Goal: Task Accomplishment & Management: Complete application form

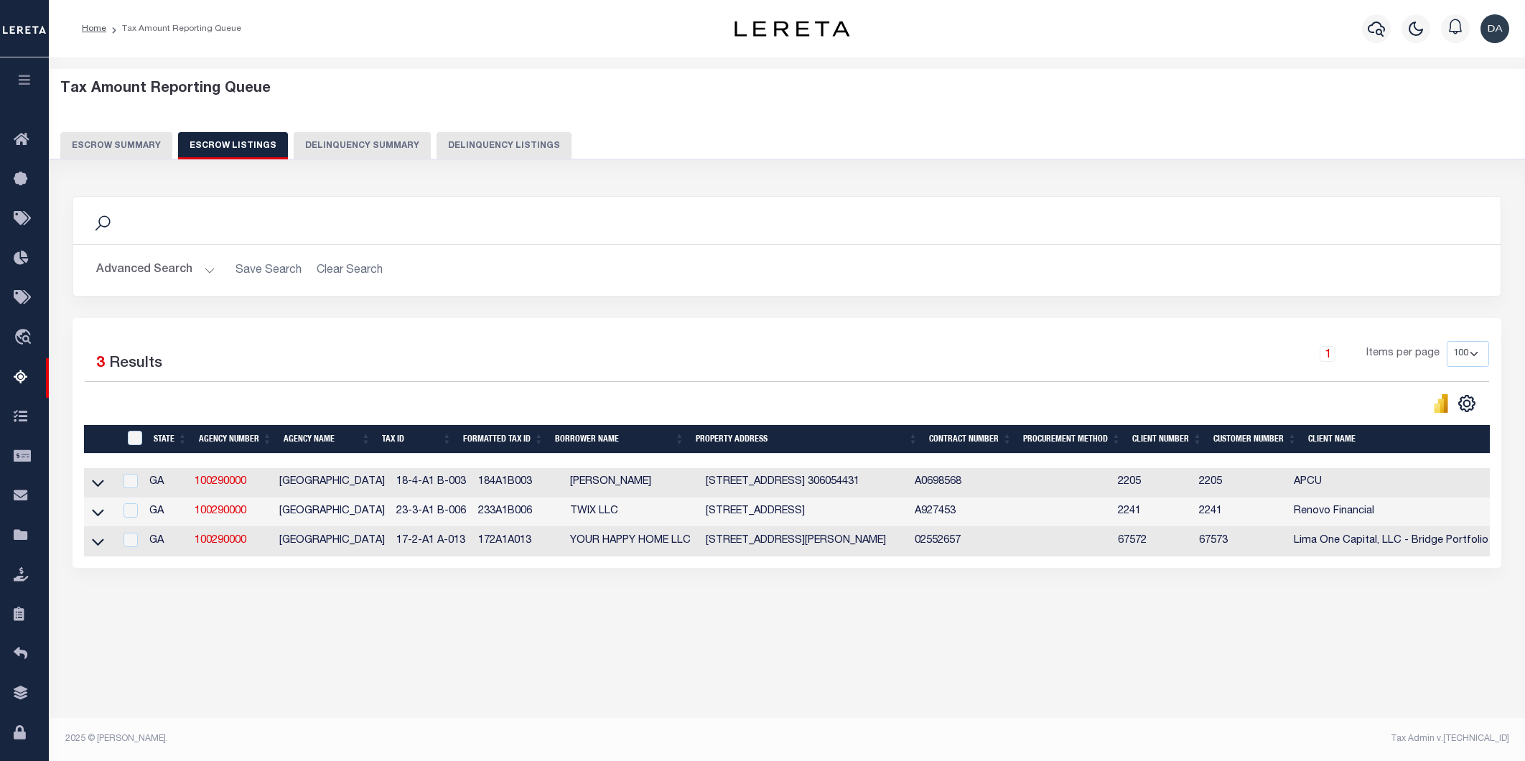
select select "100"
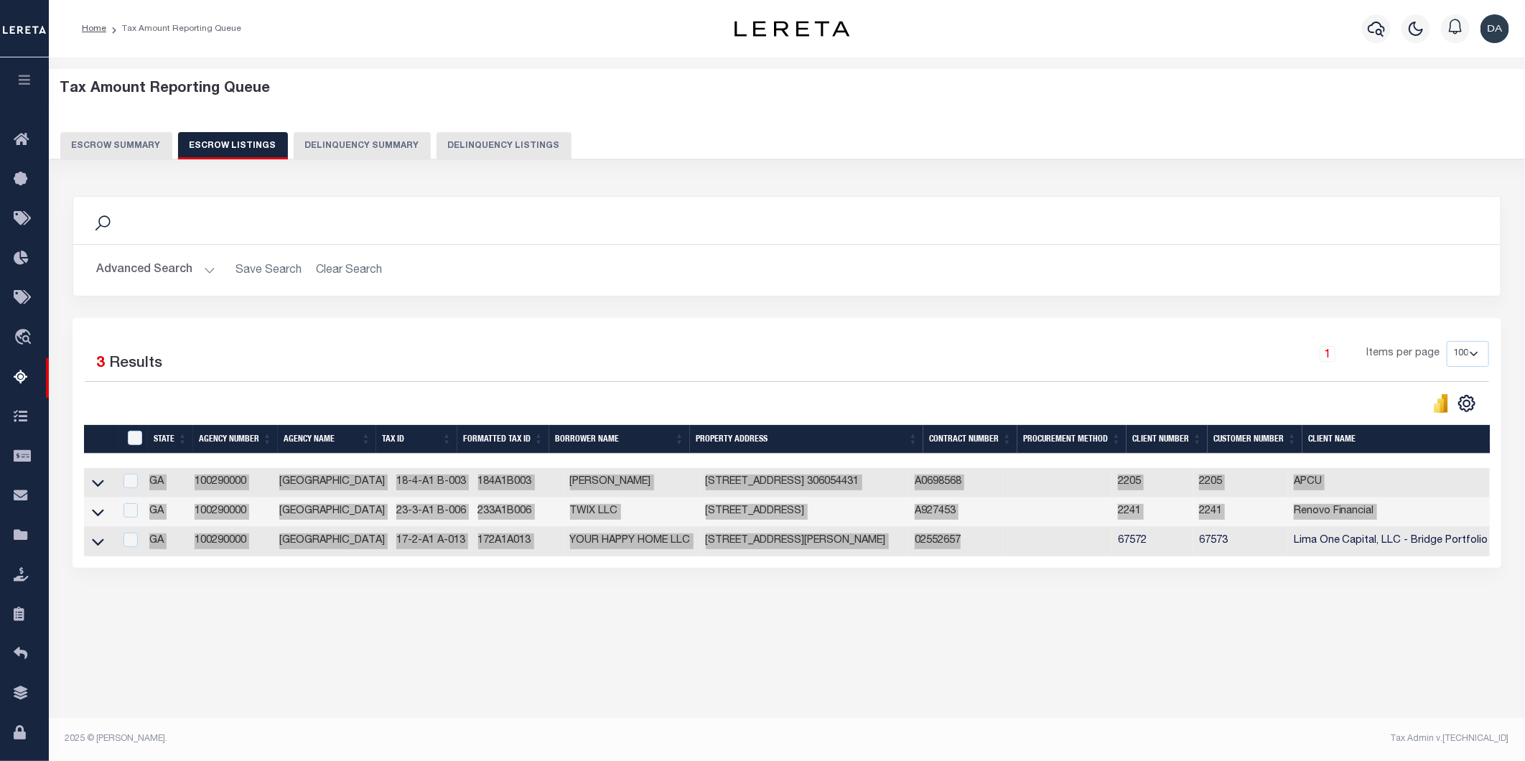
scroll to position [0, 492]
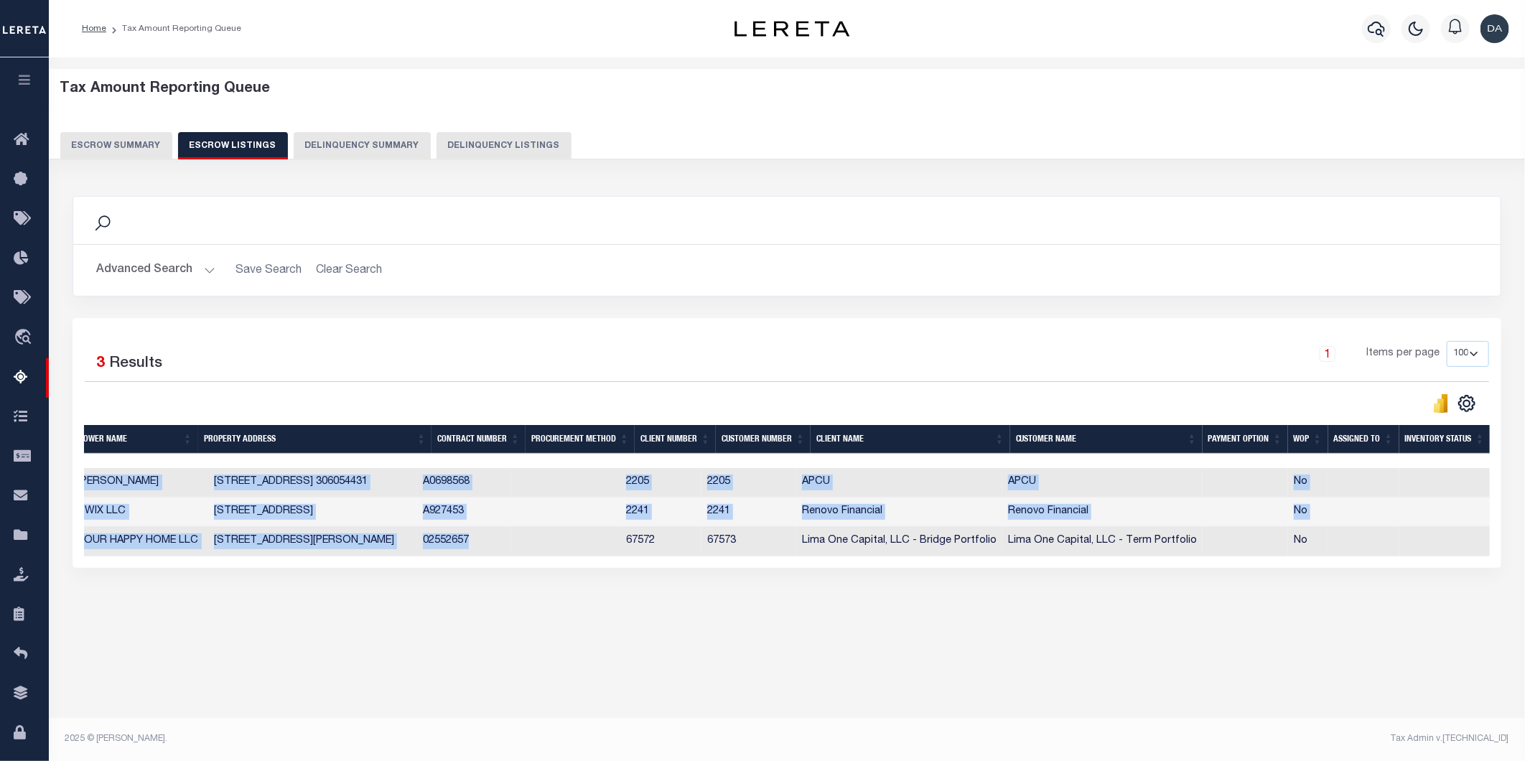
drag, startPoint x: 791, startPoint y: 737, endPoint x: 255, endPoint y: 653, distance: 542.8
click at [791, 737] on div "Tax Admin v.[TECHNICAL_ID]" at bounding box center [1153, 738] width 733 height 13
click at [1018, 733] on div "Tax Admin v.[TECHNICAL_ID]" at bounding box center [1153, 738] width 711 height 13
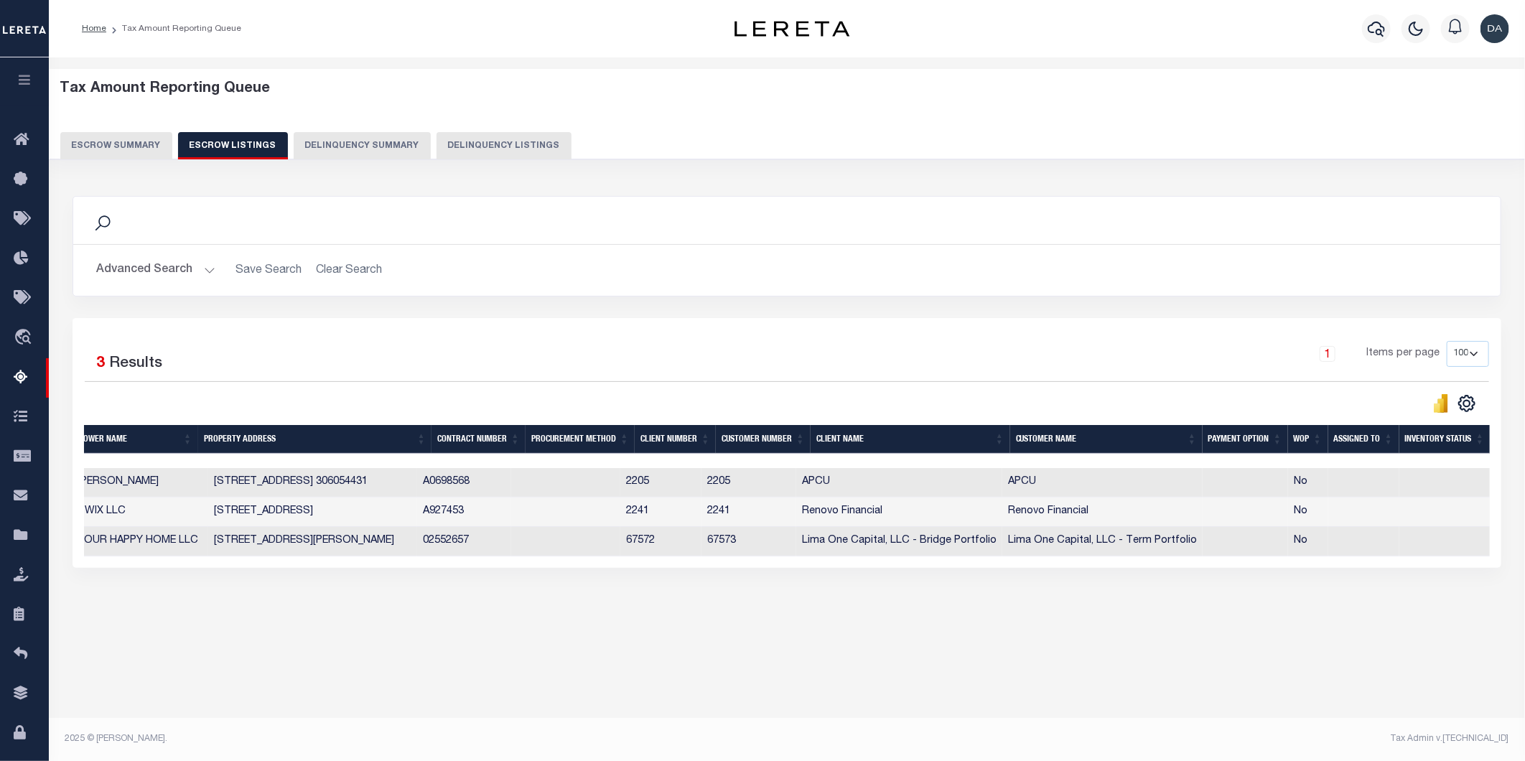
click at [1001, 654] on div "Tax Amount Reporting Queue Escrow Summary Escrow Listings In" at bounding box center [786, 363] width 1467 height 582
click at [960, 110] on div "Tax Amount Reporting Queue Escrow Summary Escrow Listings Delinquency Summary" at bounding box center [787, 119] width 1454 height 79
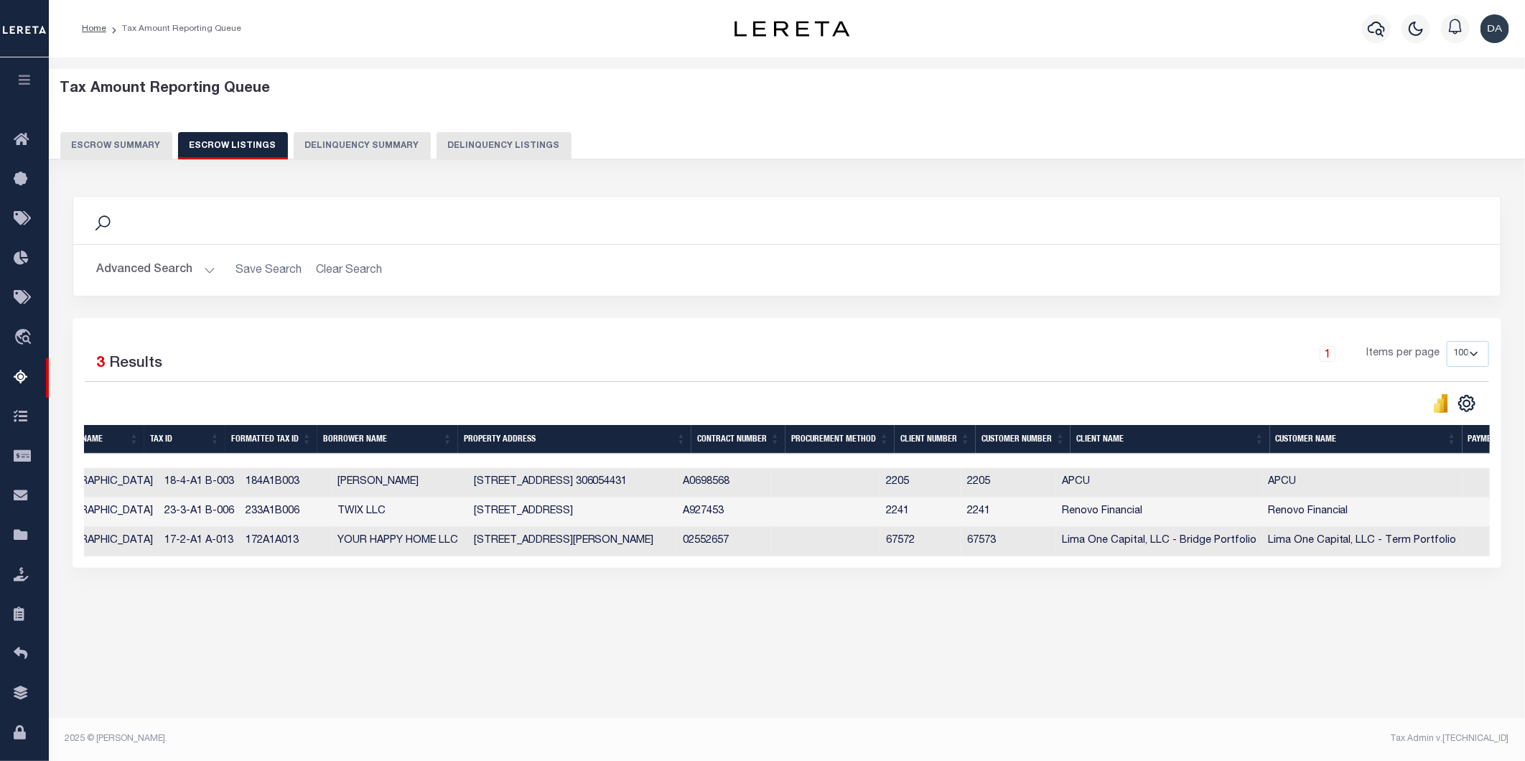
scroll to position [0, 0]
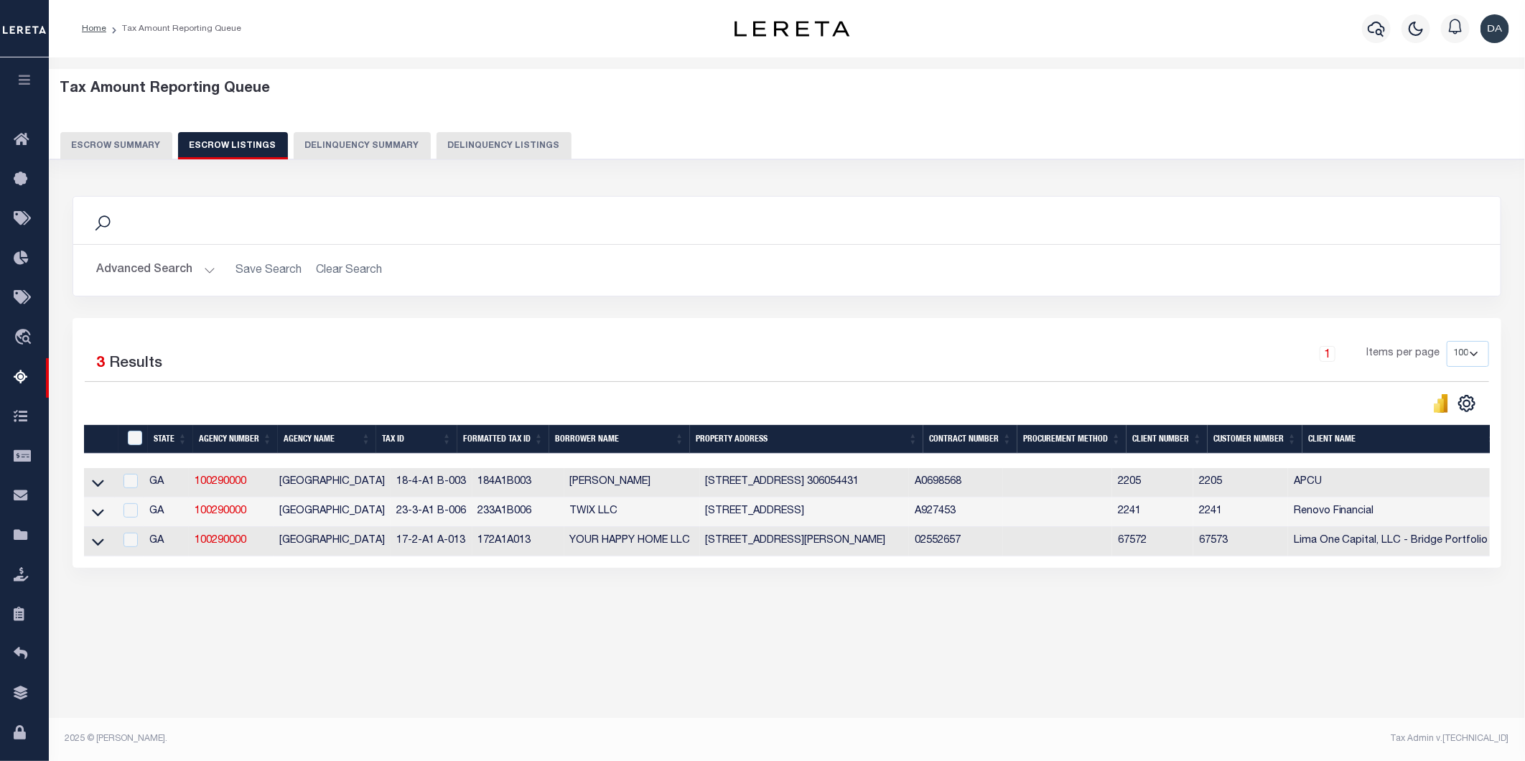
click at [116, 148] on button "Escrow Summary" at bounding box center [116, 145] width 112 height 27
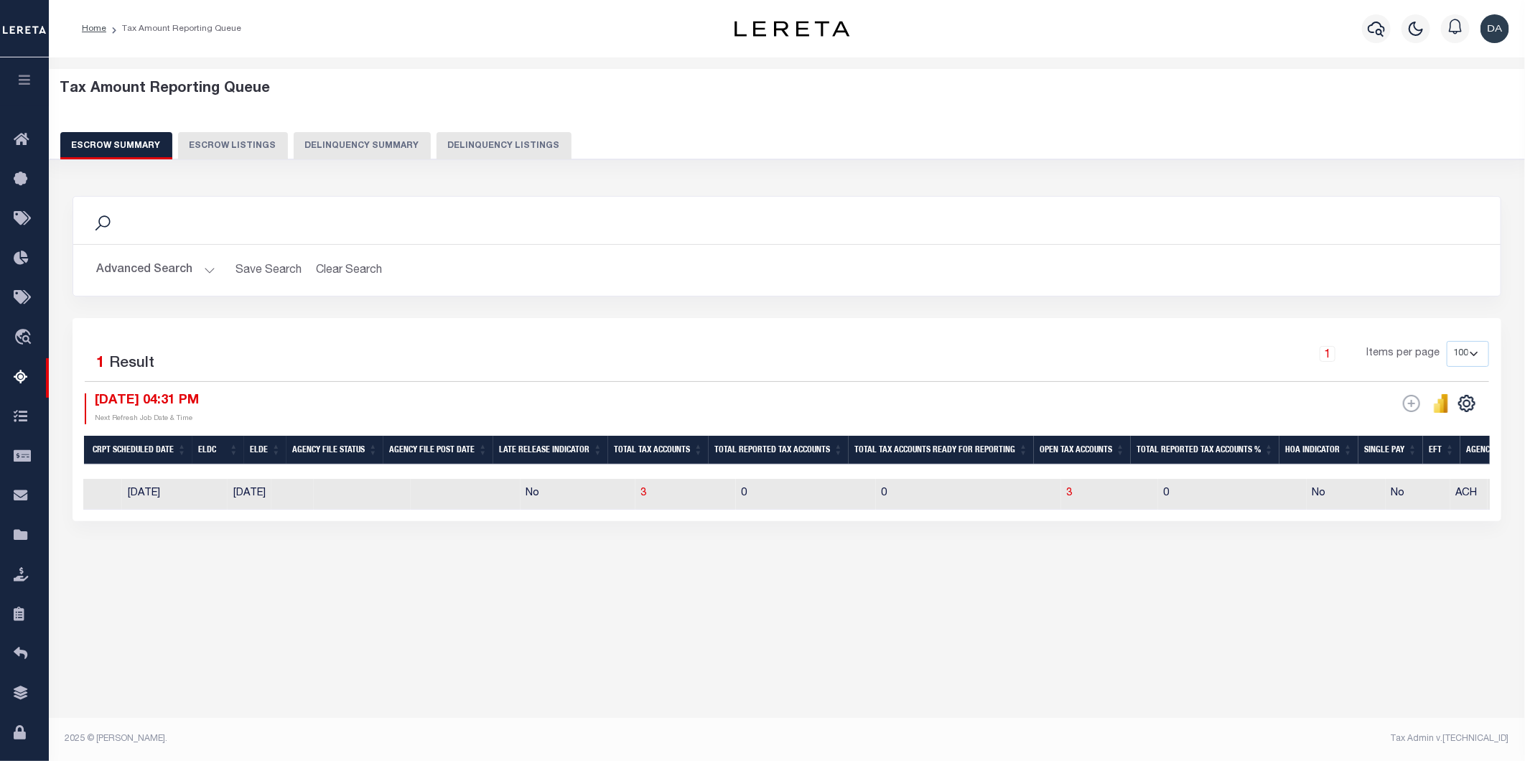
scroll to position [0, 642]
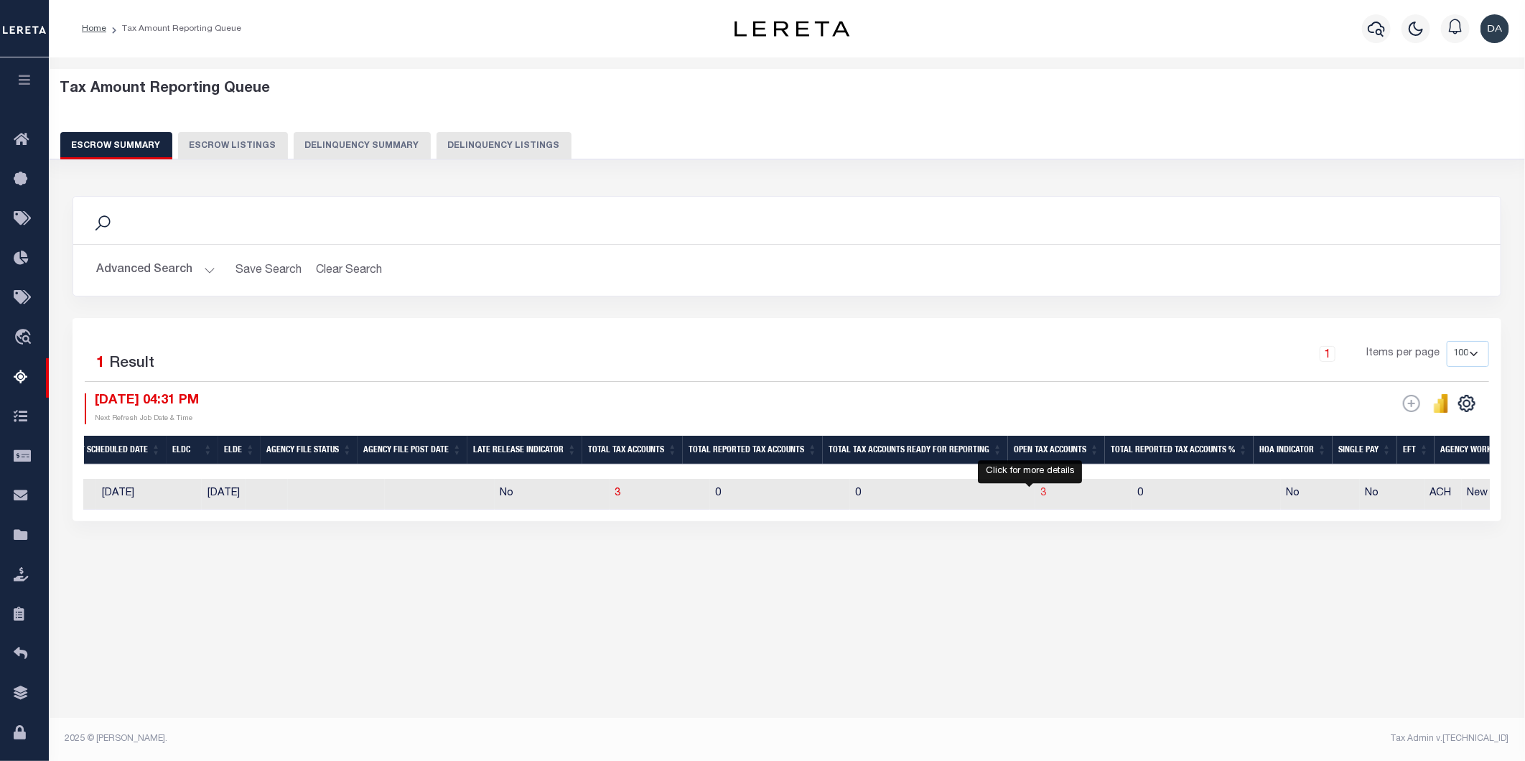
click at [1041, 497] on span "3" at bounding box center [1044, 493] width 6 height 10
select select "100"
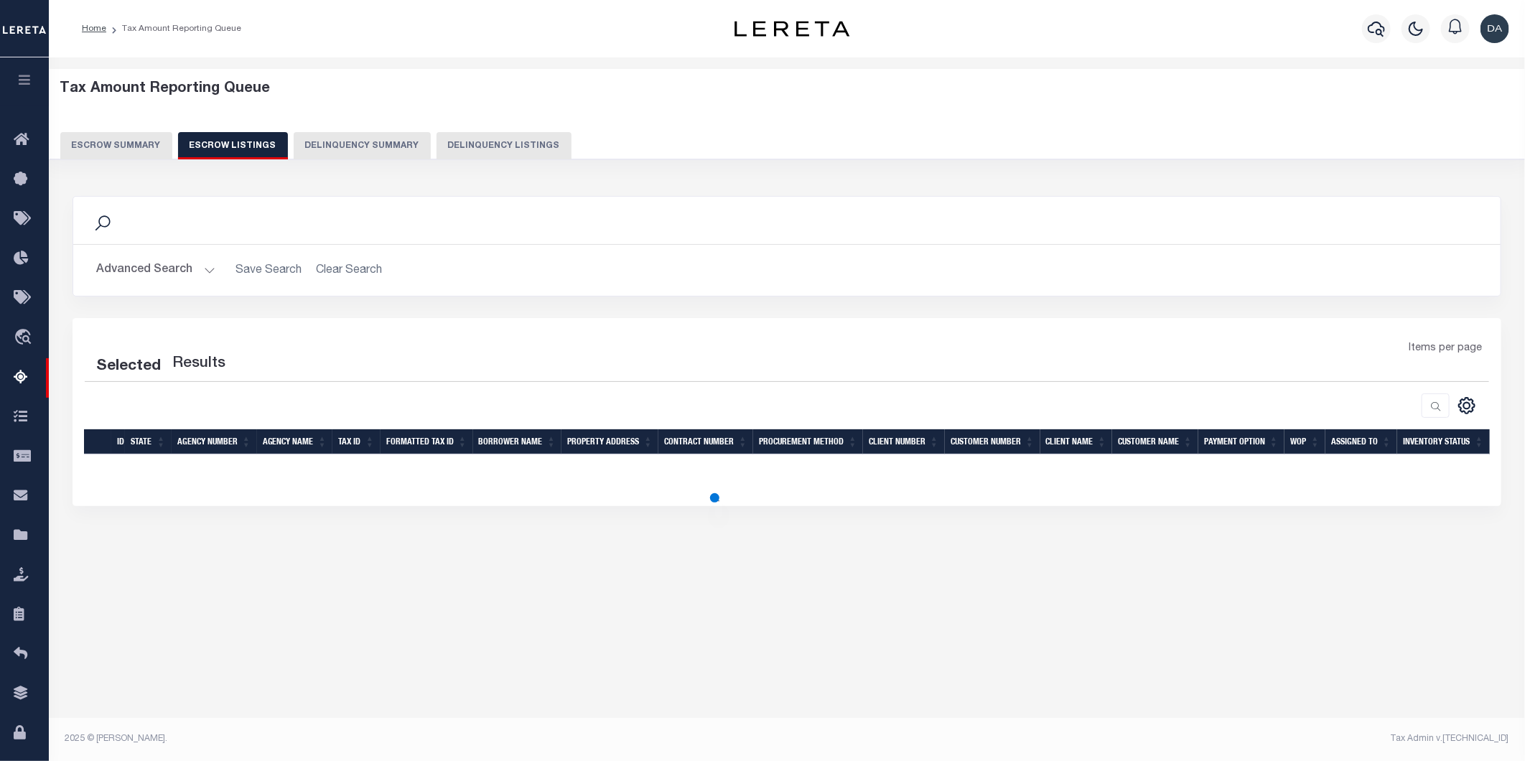
select select "100"
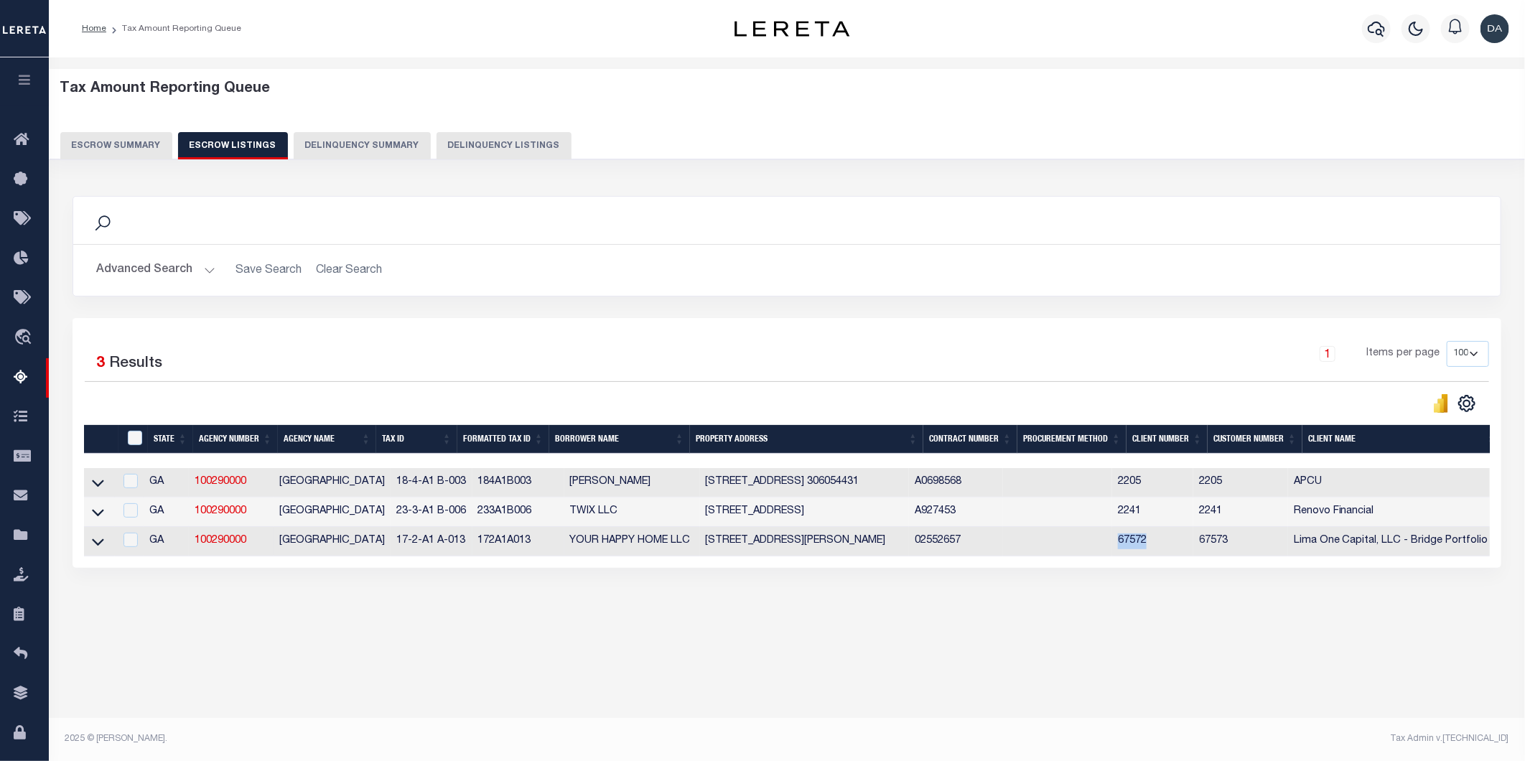
drag, startPoint x: 1164, startPoint y: 546, endPoint x: 1121, endPoint y: 538, distance: 44.4
click at [1121, 538] on tr "GA 100290000 CLARKE COUNTY 17-2-A1 A-013 172A1A013 YOUR HAPPY HOME LLC 276 MORE…" at bounding box center [1033, 541] width 1898 height 29
copy tr "67572"
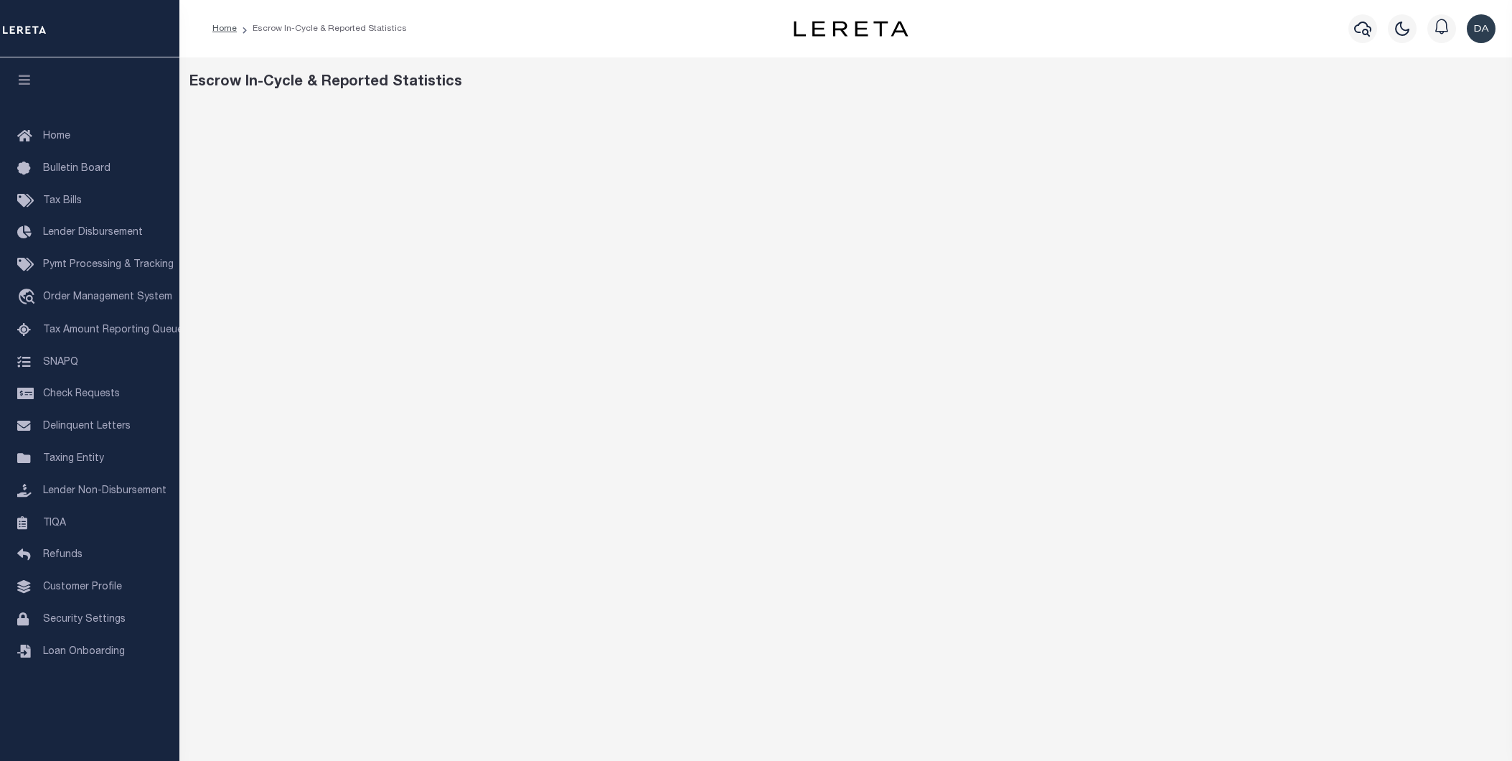
scroll to position [80, 0]
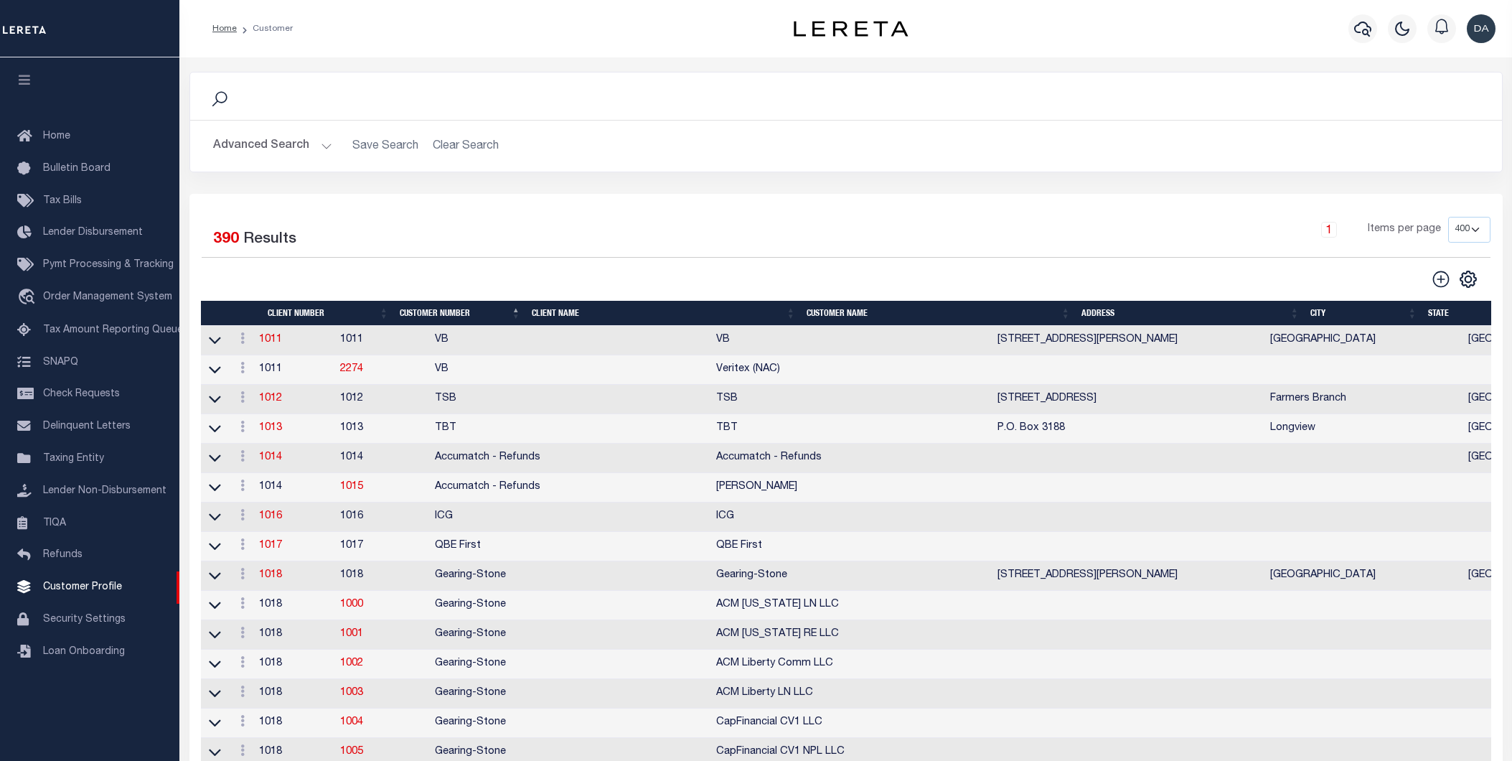
select select "400"
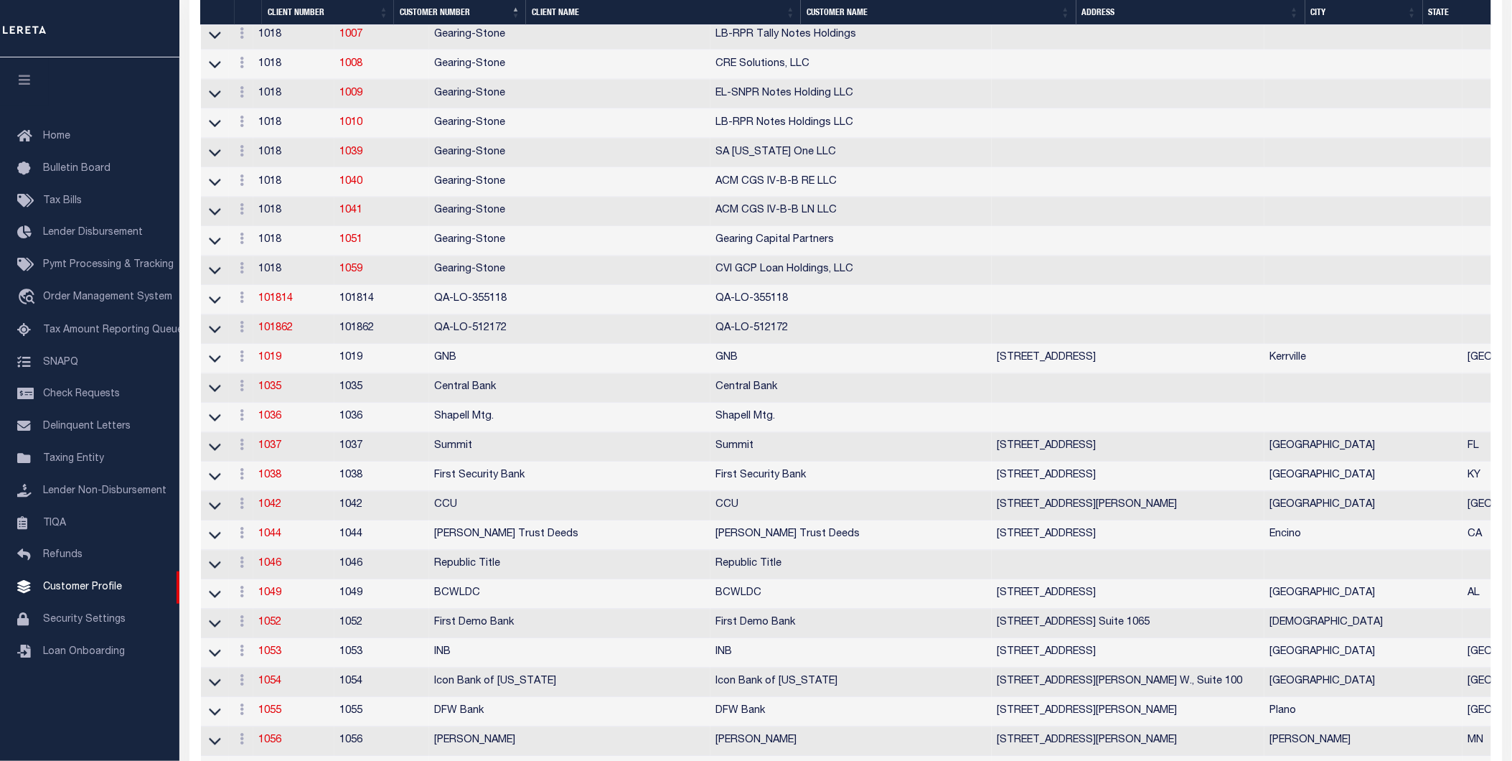
scroll to position [9774, 0]
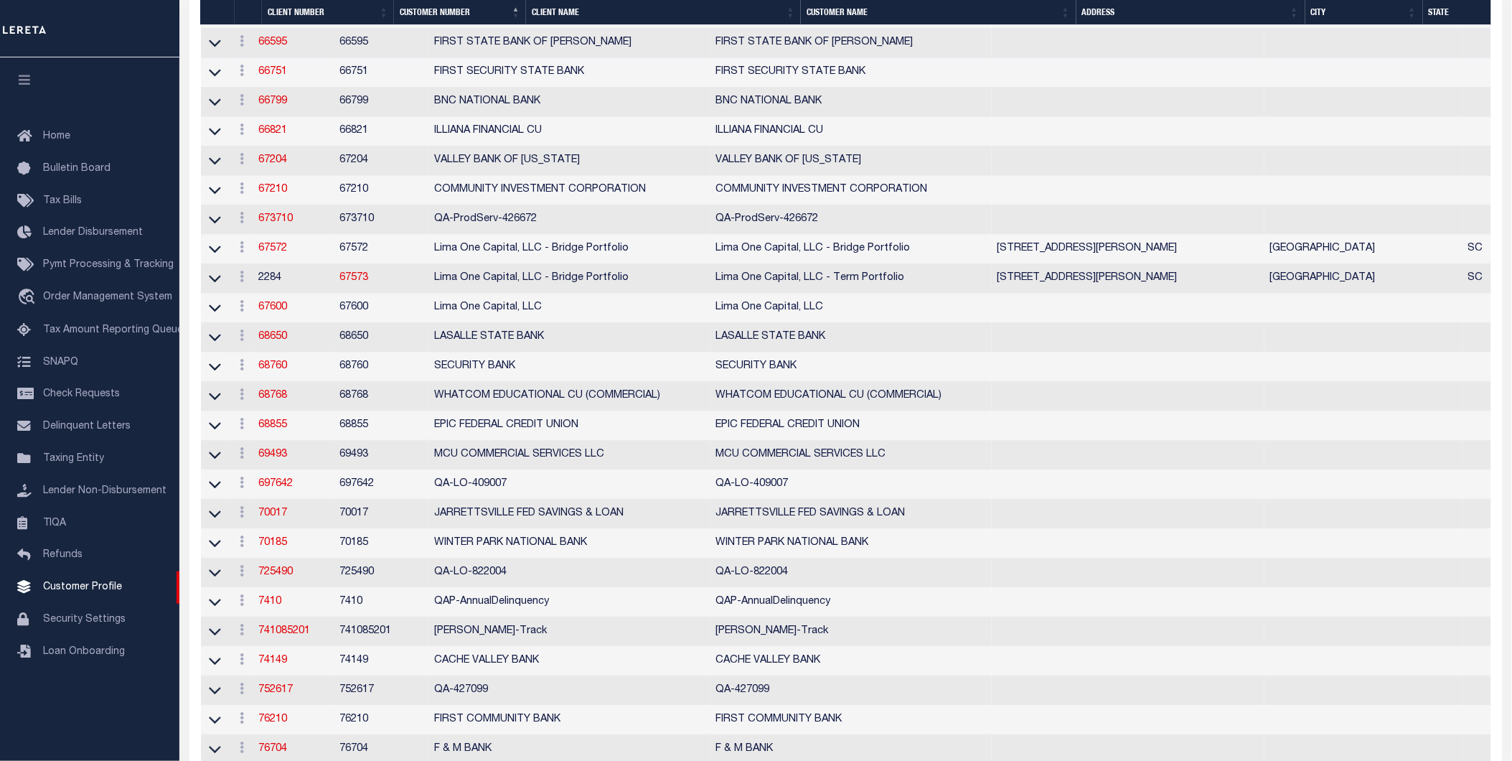
click at [429, 294] on td "67573" at bounding box center [382, 278] width 95 height 29
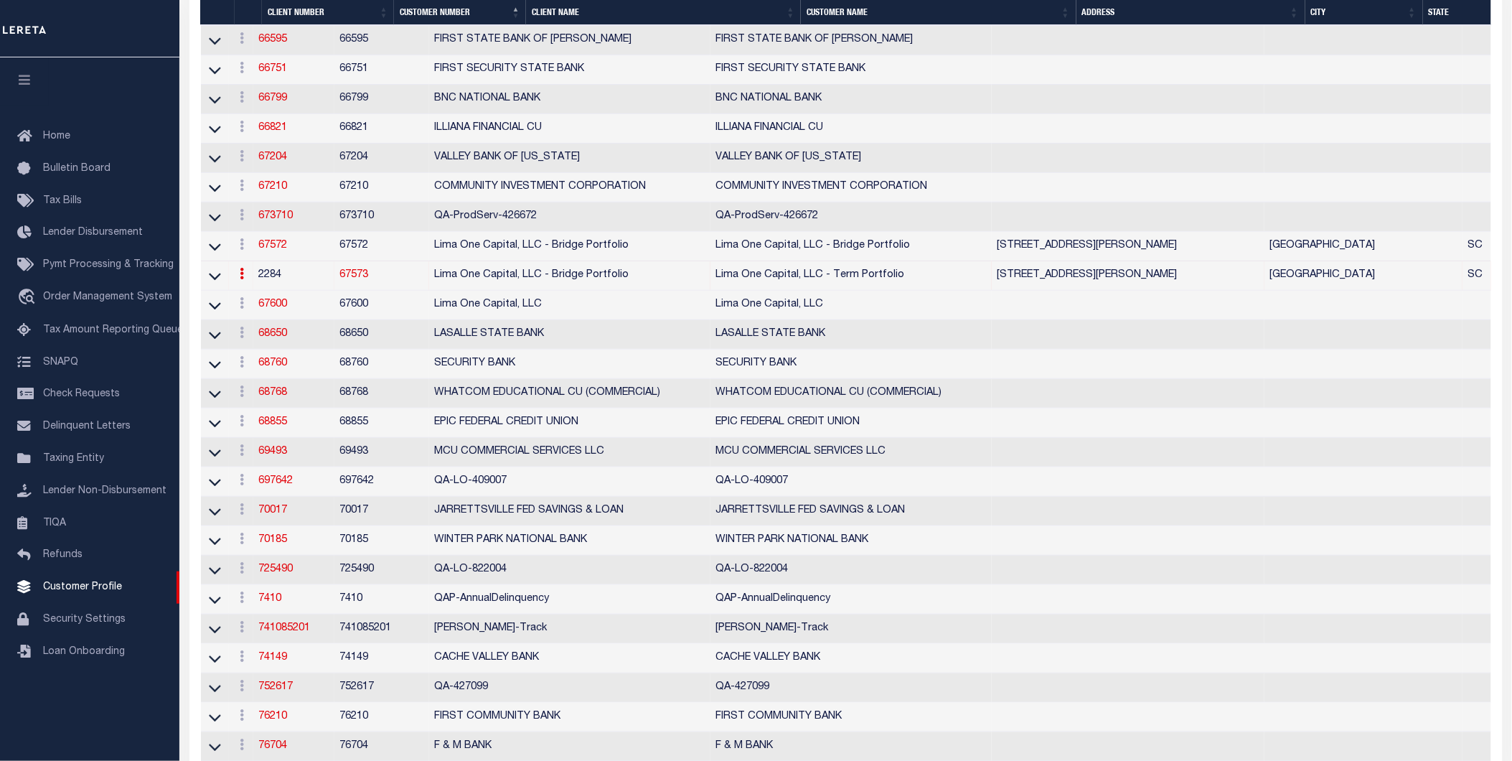
scroll to position [9772, 0]
drag, startPoint x: 434, startPoint y: 383, endPoint x: 396, endPoint y: 382, distance: 38.1
click at [396, 293] on td "67573" at bounding box center [382, 277] width 95 height 29
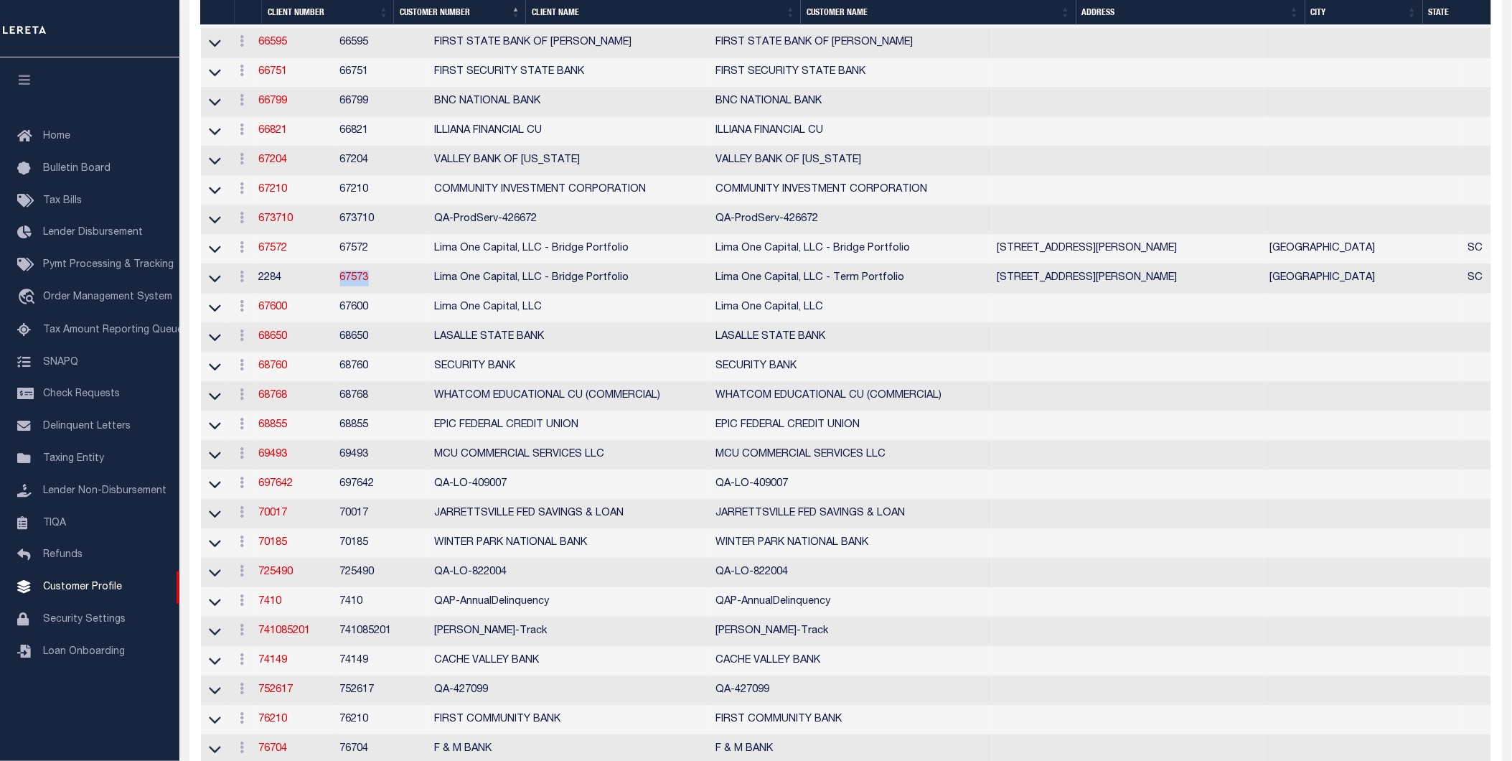
copy link "67573"
click at [284, 253] on link "67572" at bounding box center [273, 248] width 29 height 10
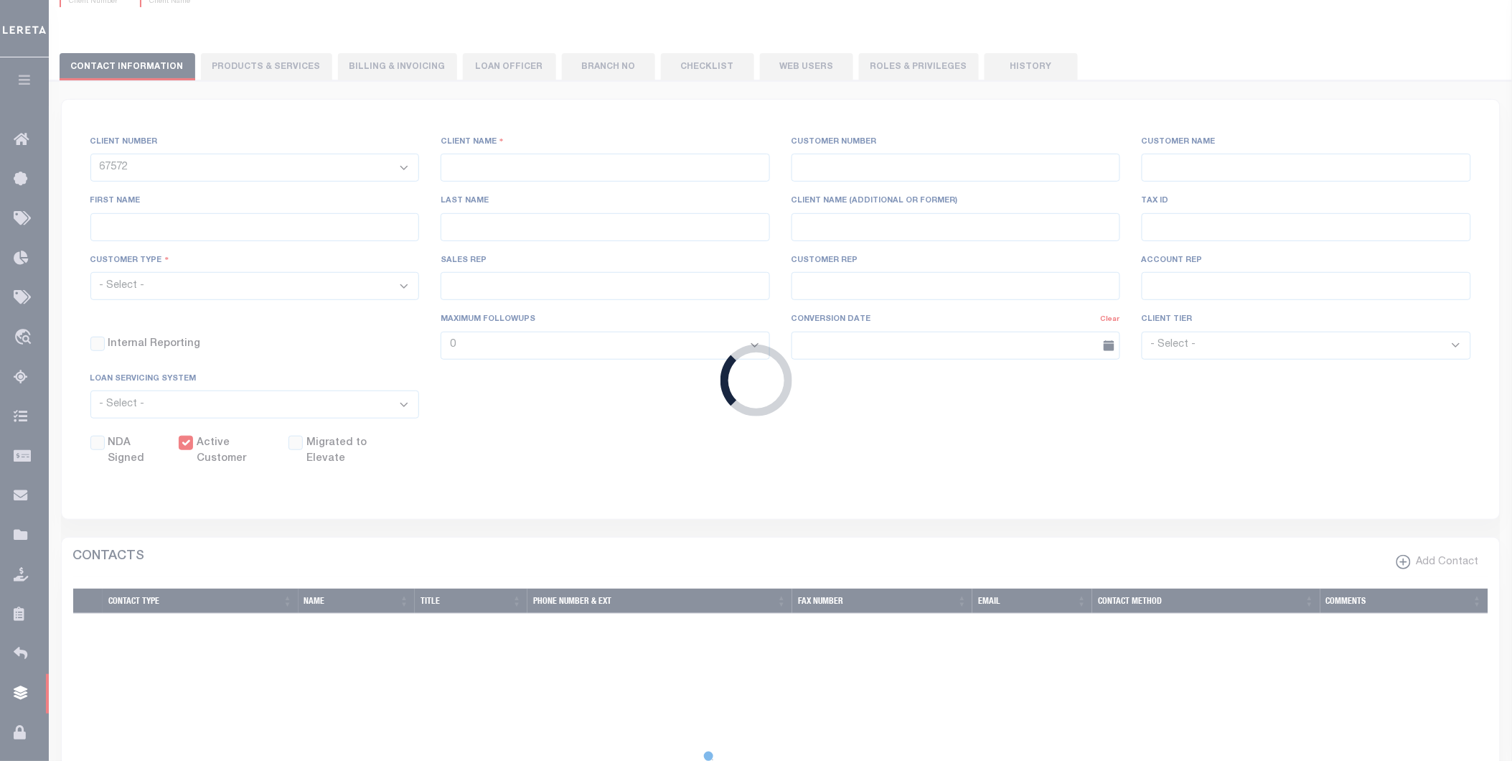
select select
type input "Lima One Capital, LLC - Bridge Portfolio"
type input "67572"
type input "Lima One Capital, LLC - Bridge Portfolio"
type input "[PERSON_NAME]"
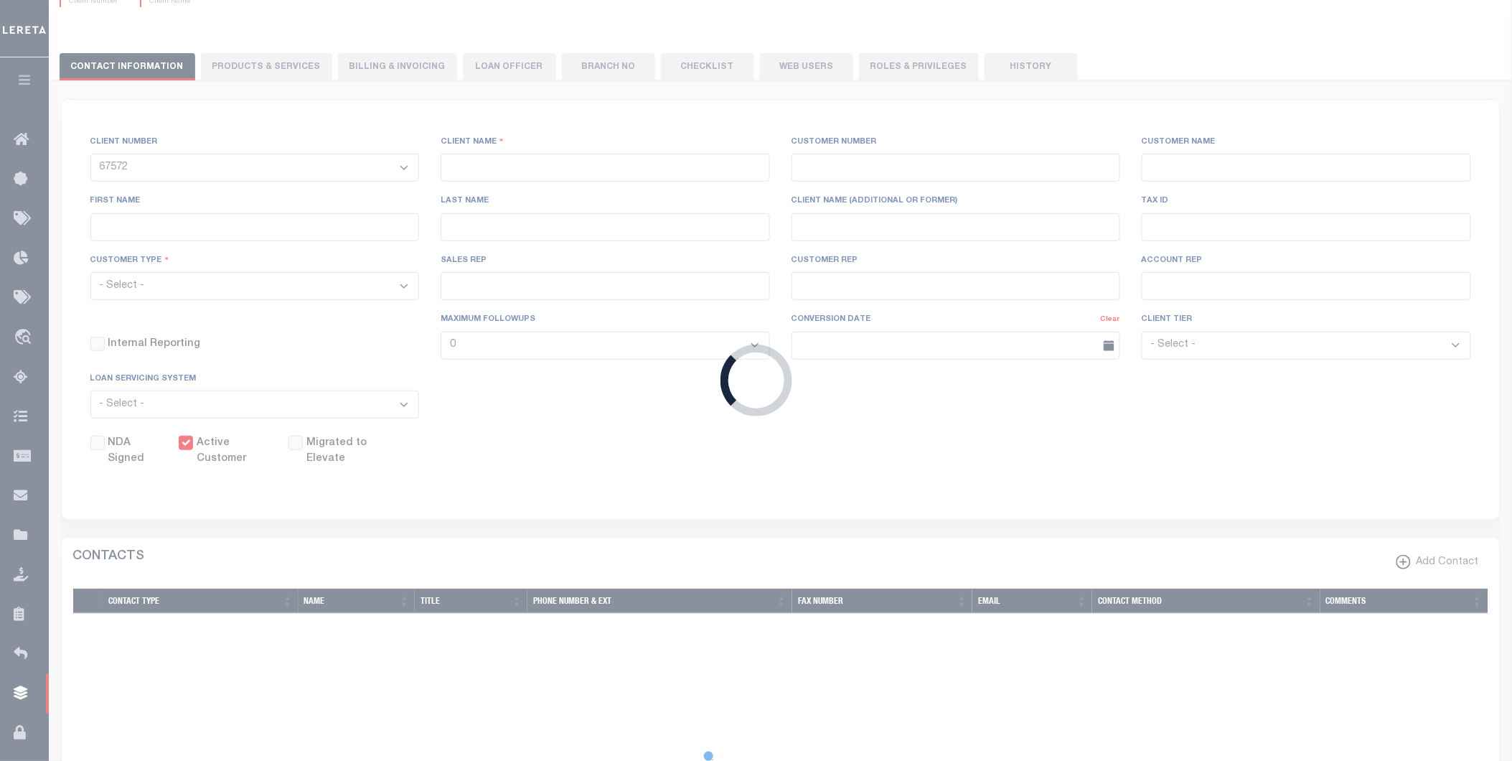
type input "[PERSON_NAME]"
select select "Residential"
type input "[PERSON_NAME]"
select select "Tier 3"
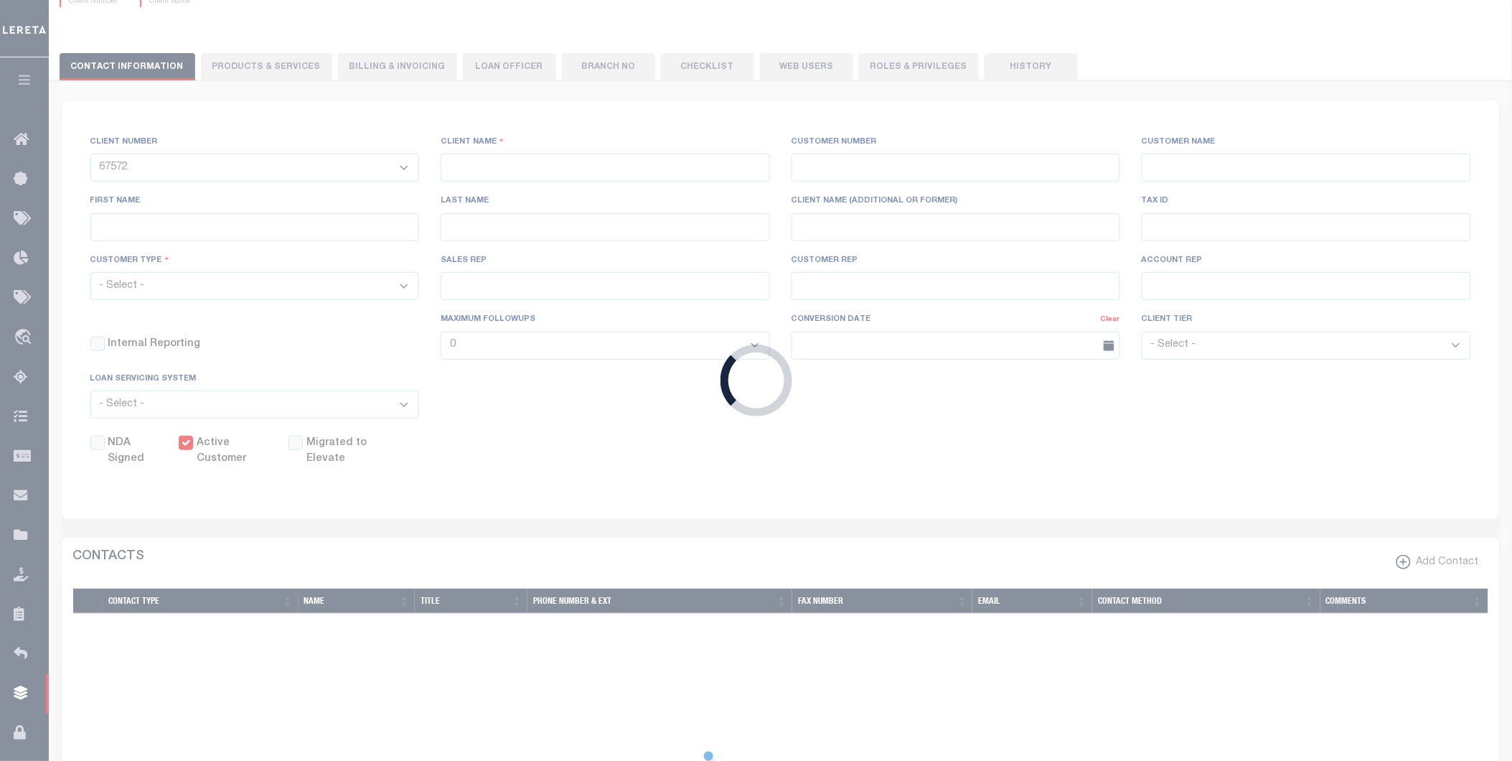
select select "OTH"
checkbox input "true"
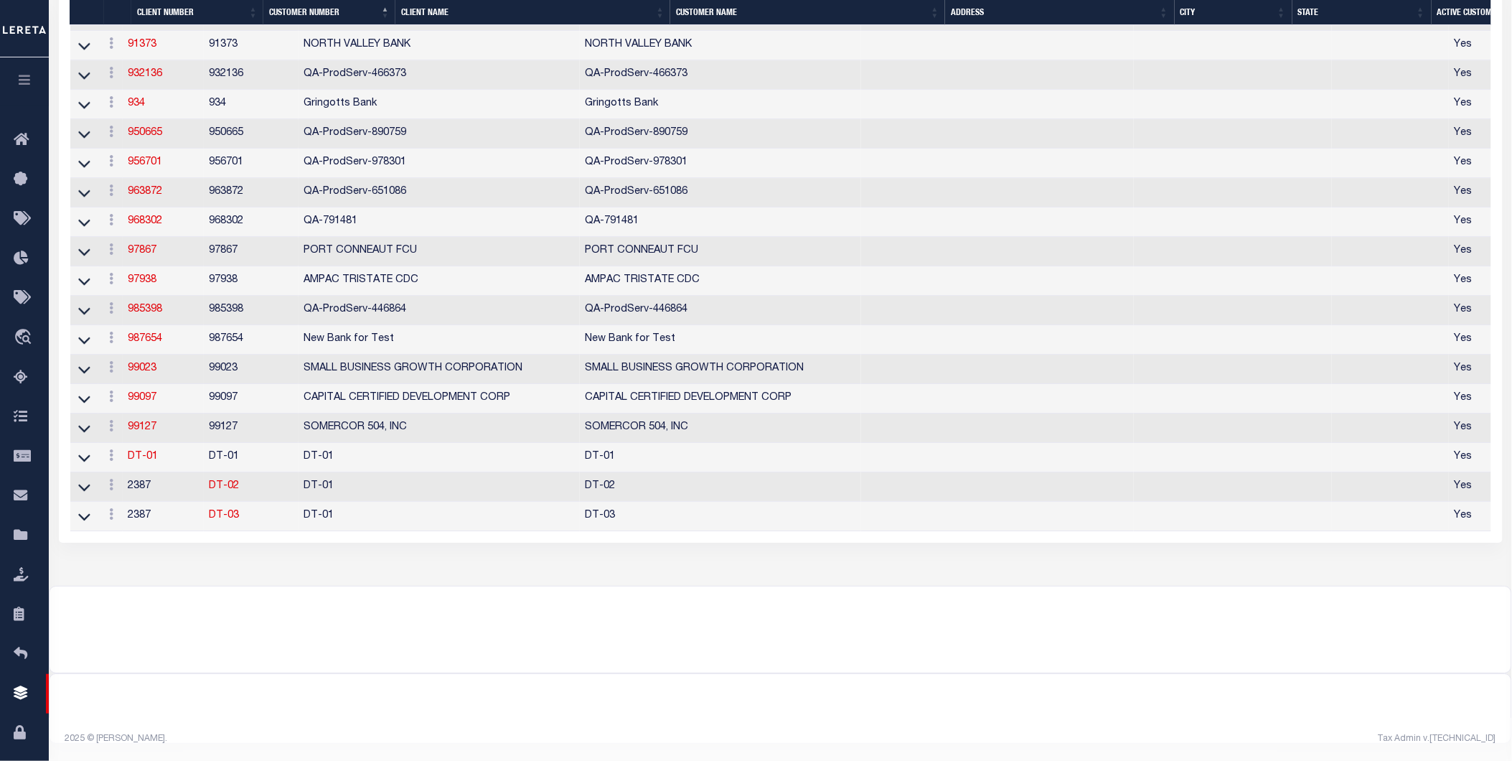
scroll to position [9772, 0]
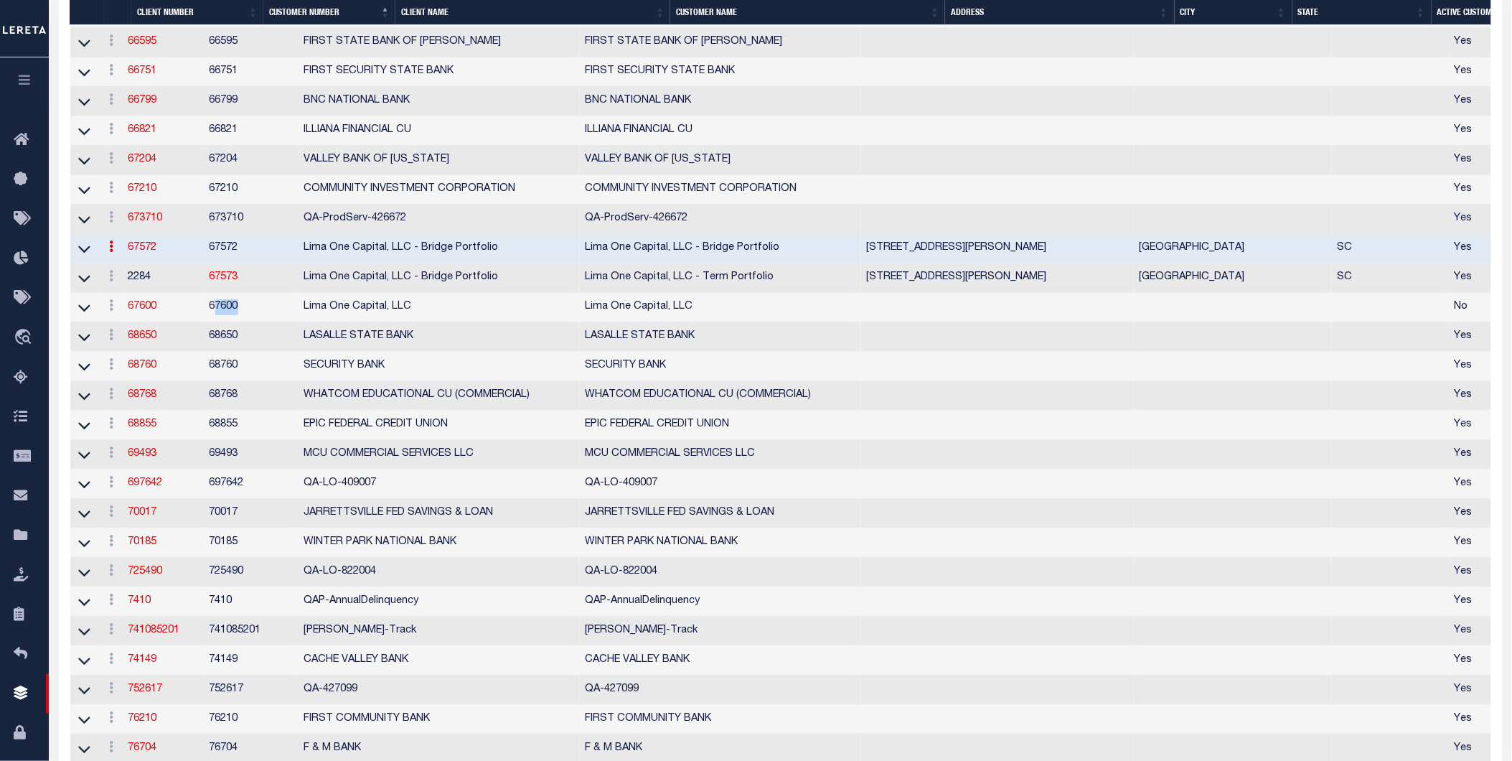
drag, startPoint x: 304, startPoint y: 412, endPoint x: 273, endPoint y: 398, distance: 33.7
click at [273, 322] on td "67600" at bounding box center [251, 307] width 95 height 29
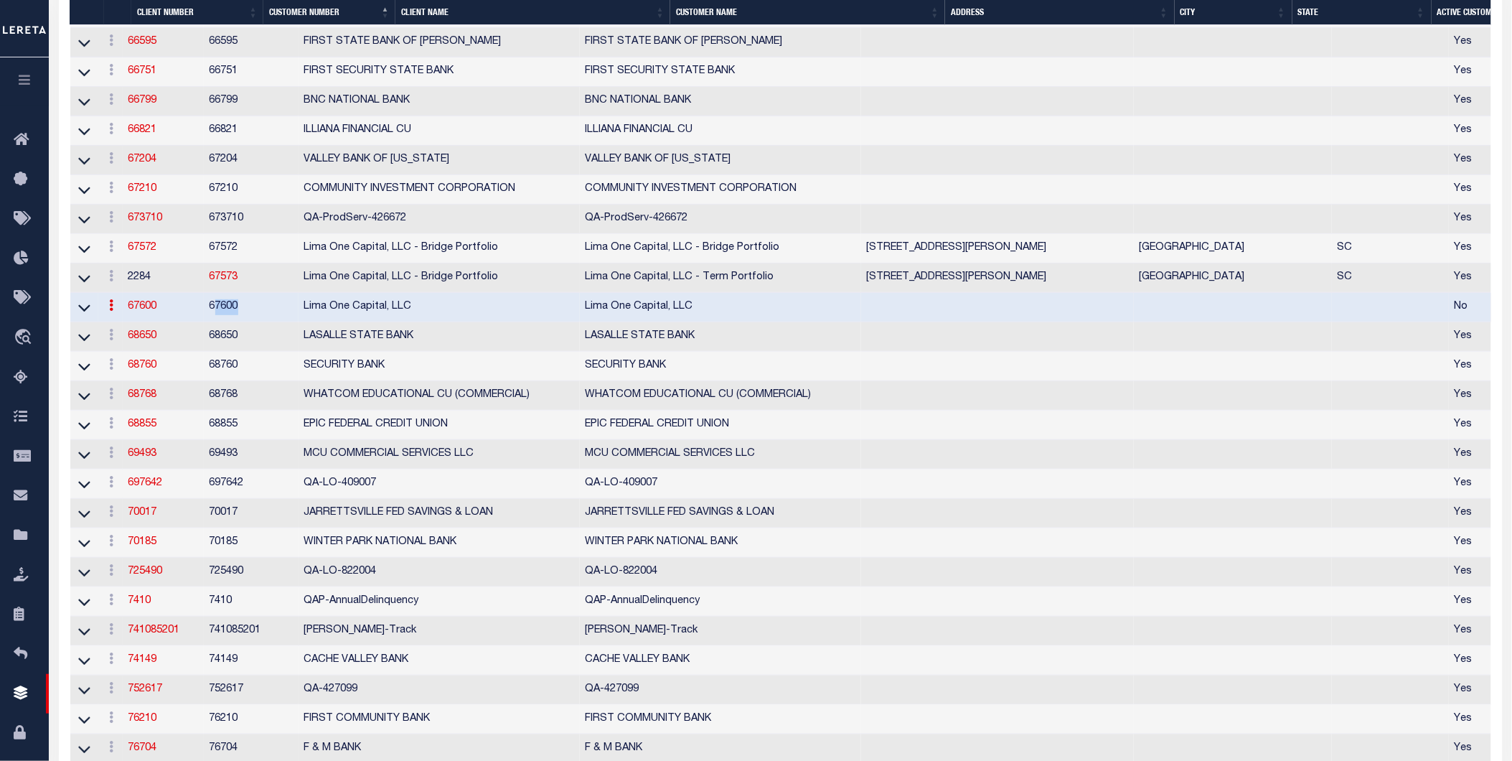
click at [299, 293] on td "67573" at bounding box center [251, 277] width 95 height 29
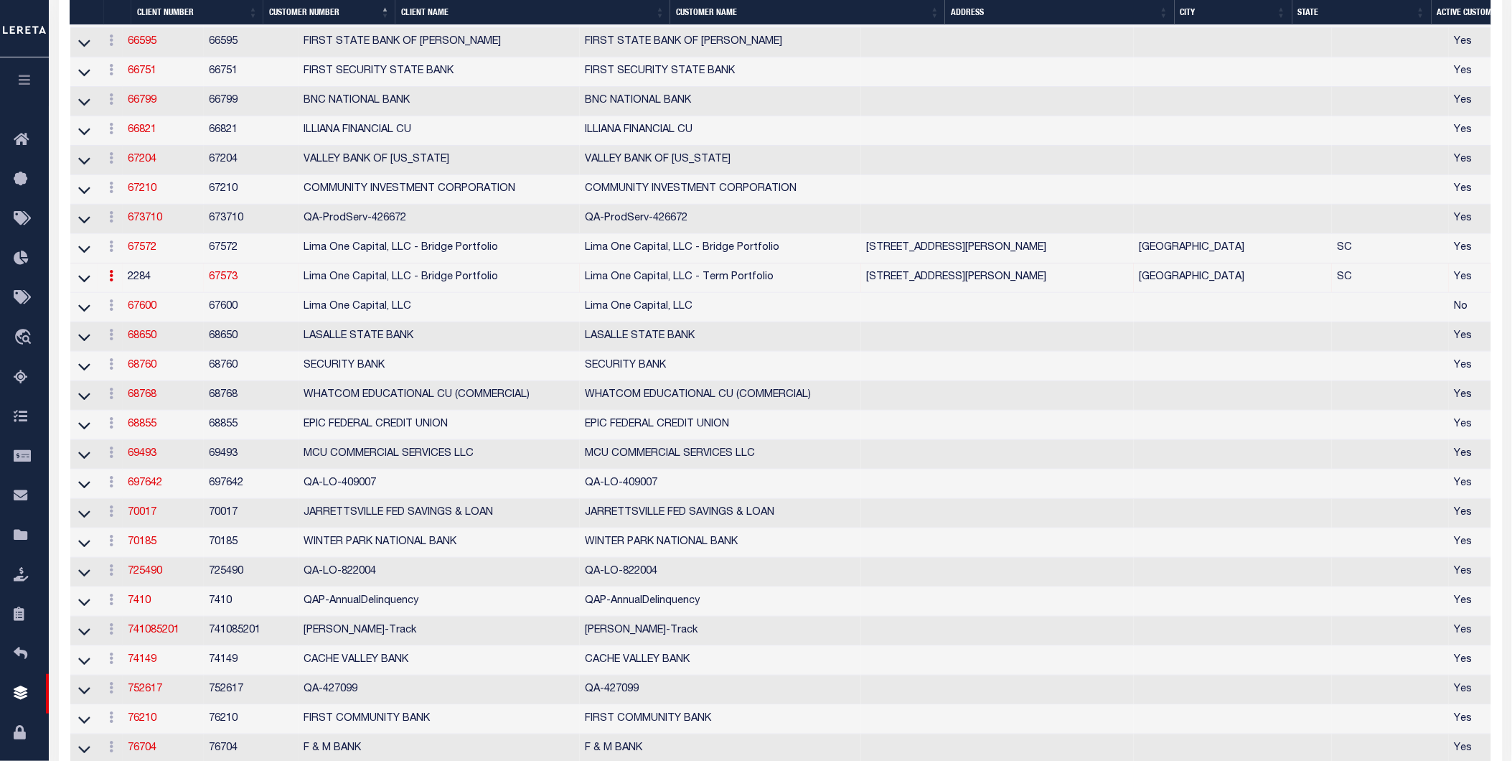
click at [238, 282] on link "67573" at bounding box center [224, 277] width 29 height 10
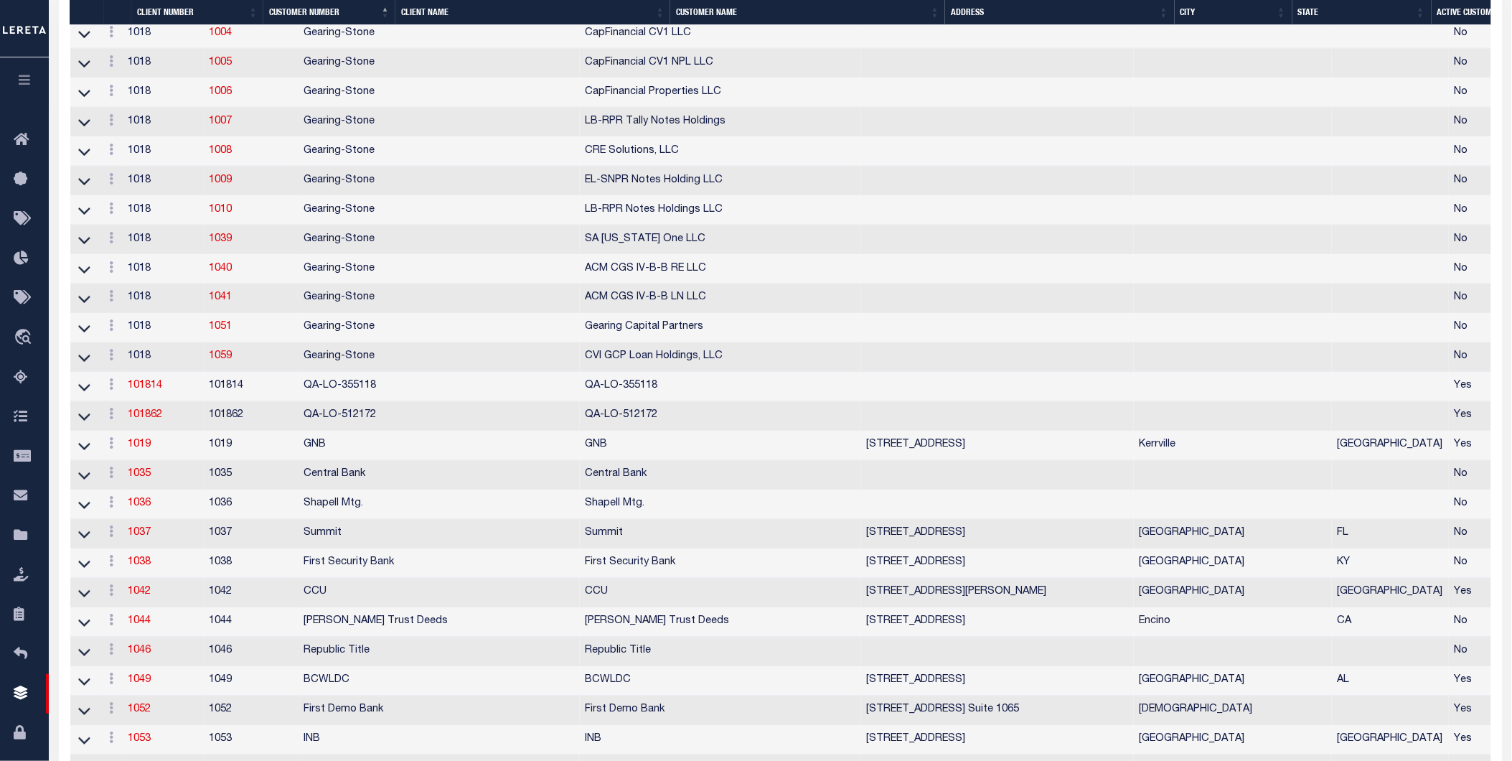
select select "2284"
type input "67573"
type input "Lima One Capital, LLC - Term Portfolio"
type input "[PERSON_NAME]"
type input "Term Portfolio"
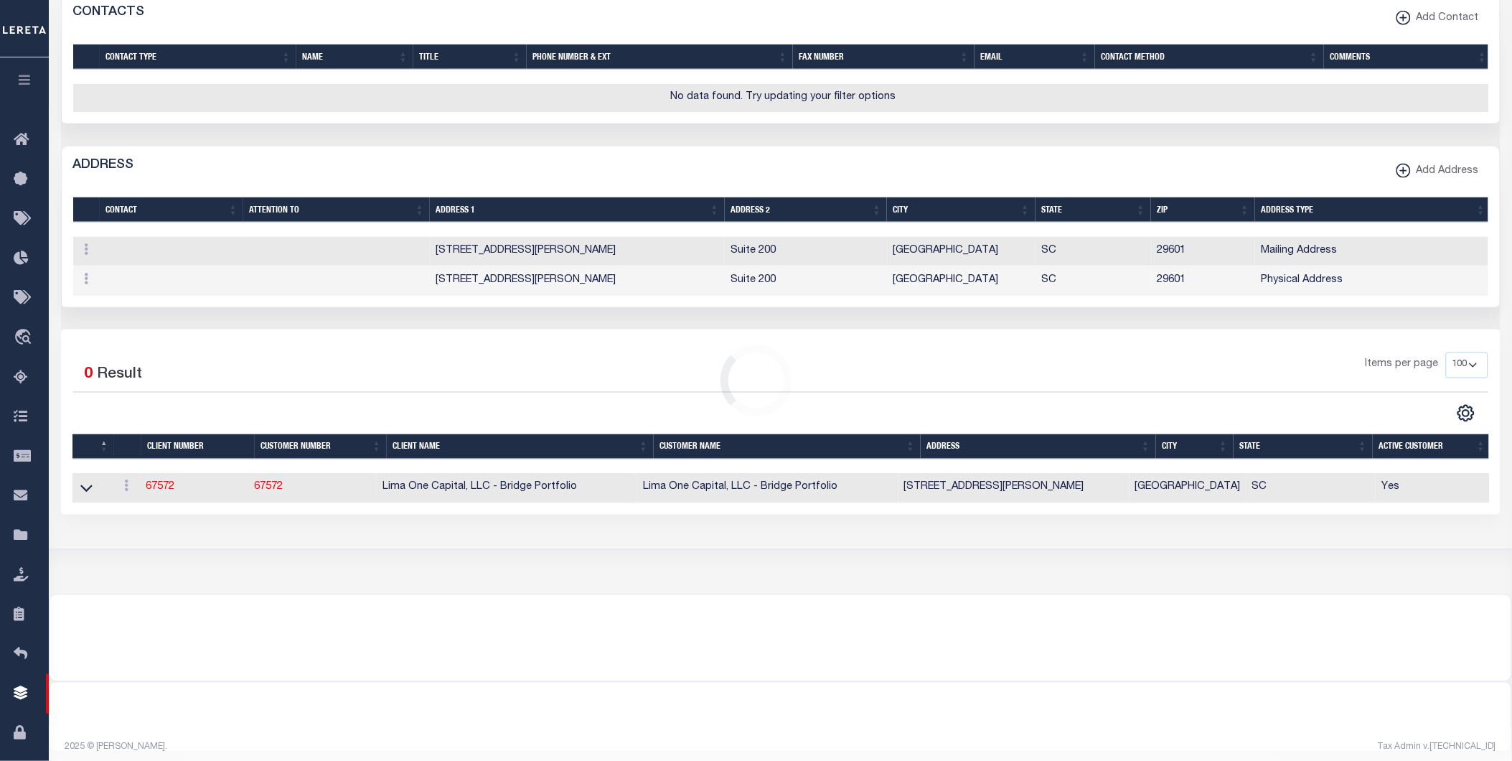
scroll to position [0, 0]
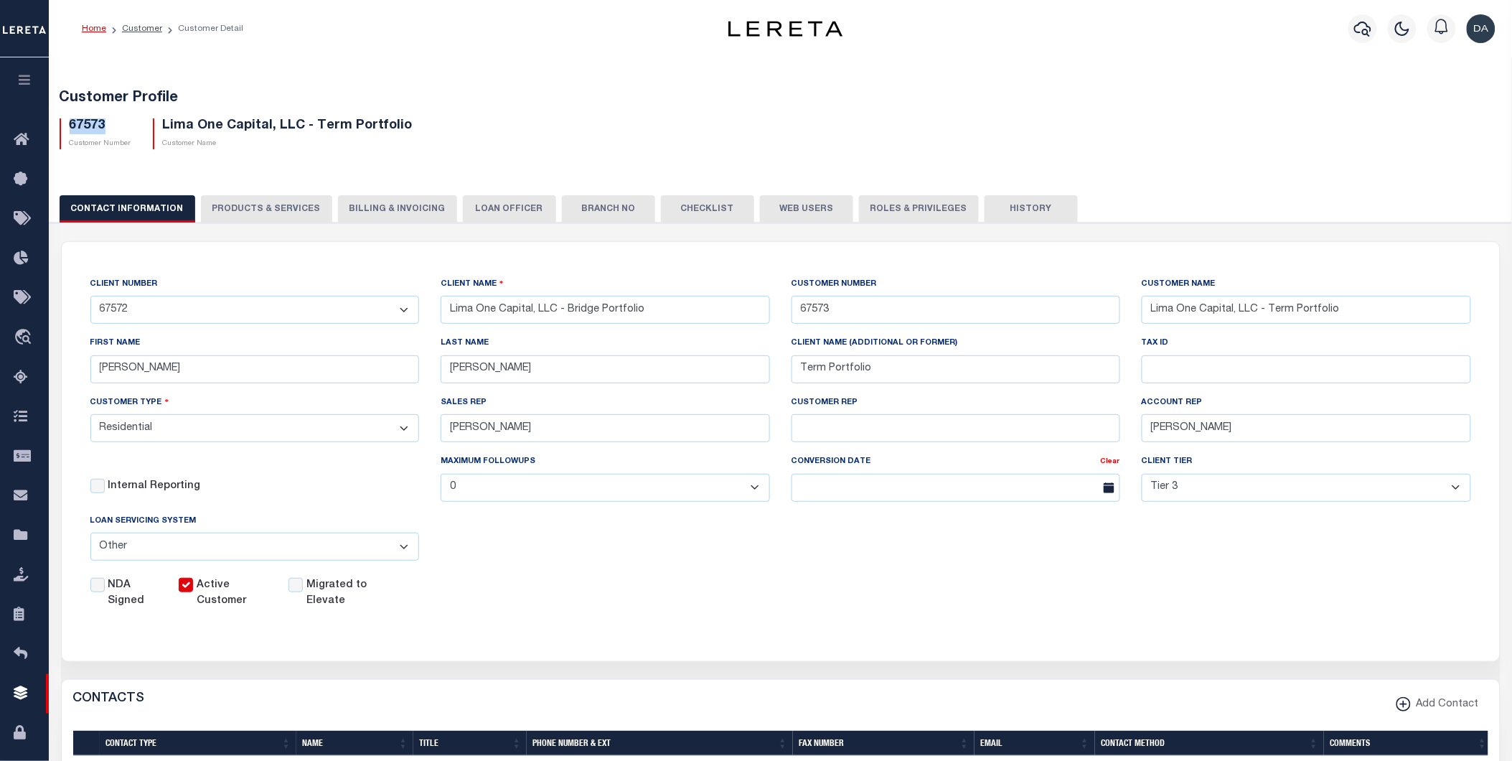
drag, startPoint x: 109, startPoint y: 123, endPoint x: 68, endPoint y: 126, distance: 41.1
click at [68, 126] on div "67573 Customer Number Lima One Capital, LLC - Term Portfolio Customer Name" at bounding box center [781, 128] width 1464 height 42
copy h5 "67573"
